Goal: Task Accomplishment & Management: Use online tool/utility

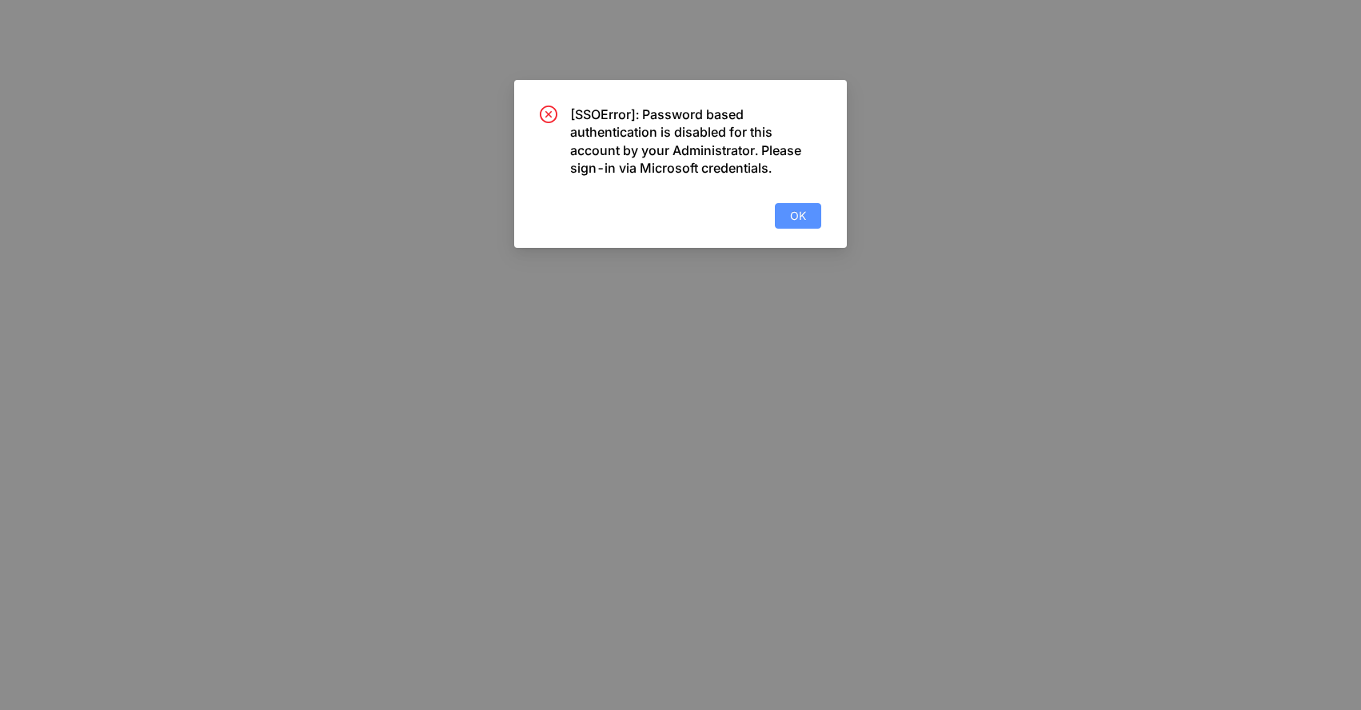
click at [802, 218] on span "OK" at bounding box center [798, 216] width 16 height 18
